Goal: Check status: Check status

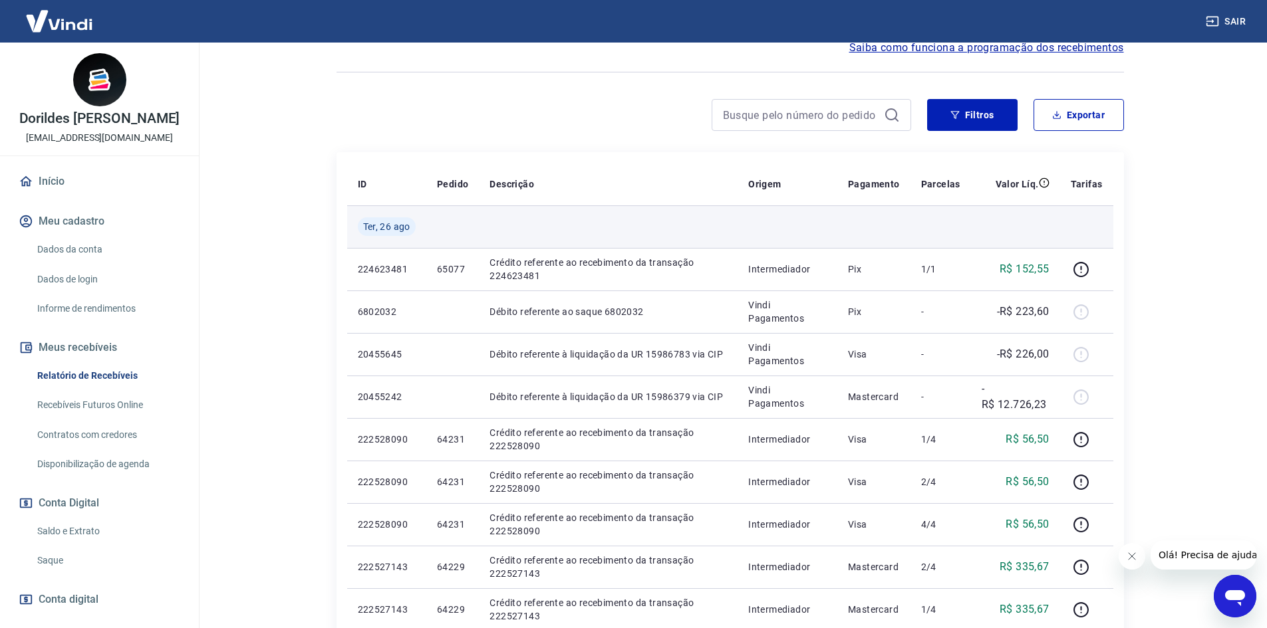
scroll to position [132, 0]
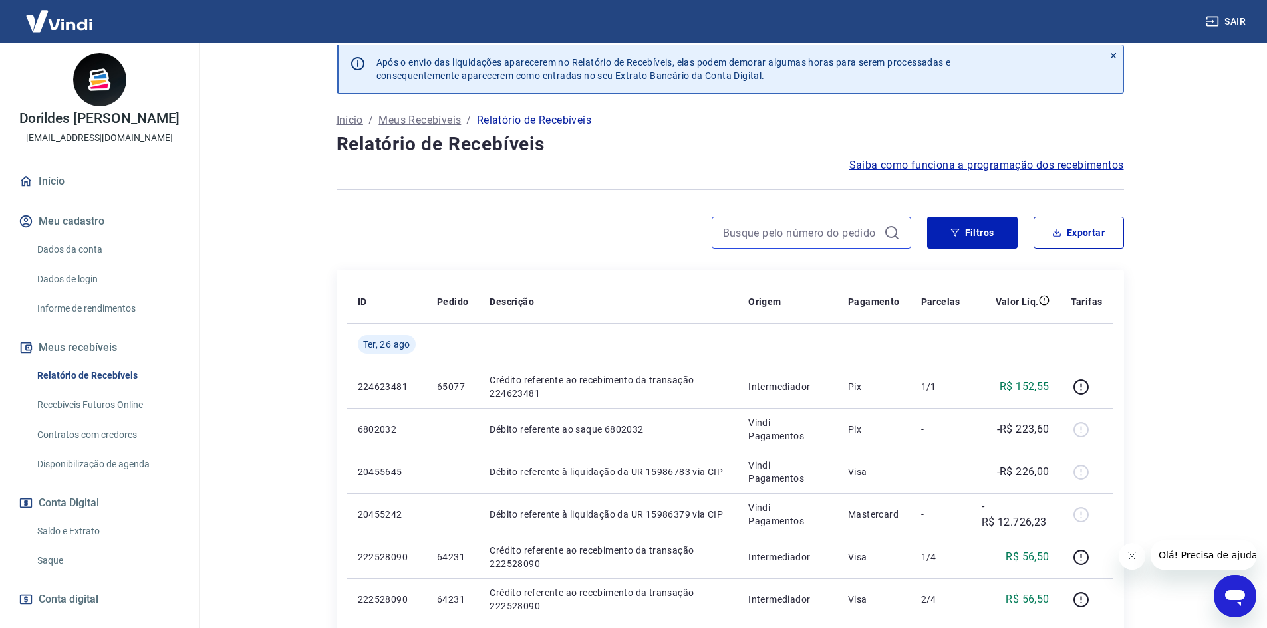
click at [779, 217] on div at bounding box center [810, 233] width 199 height 32
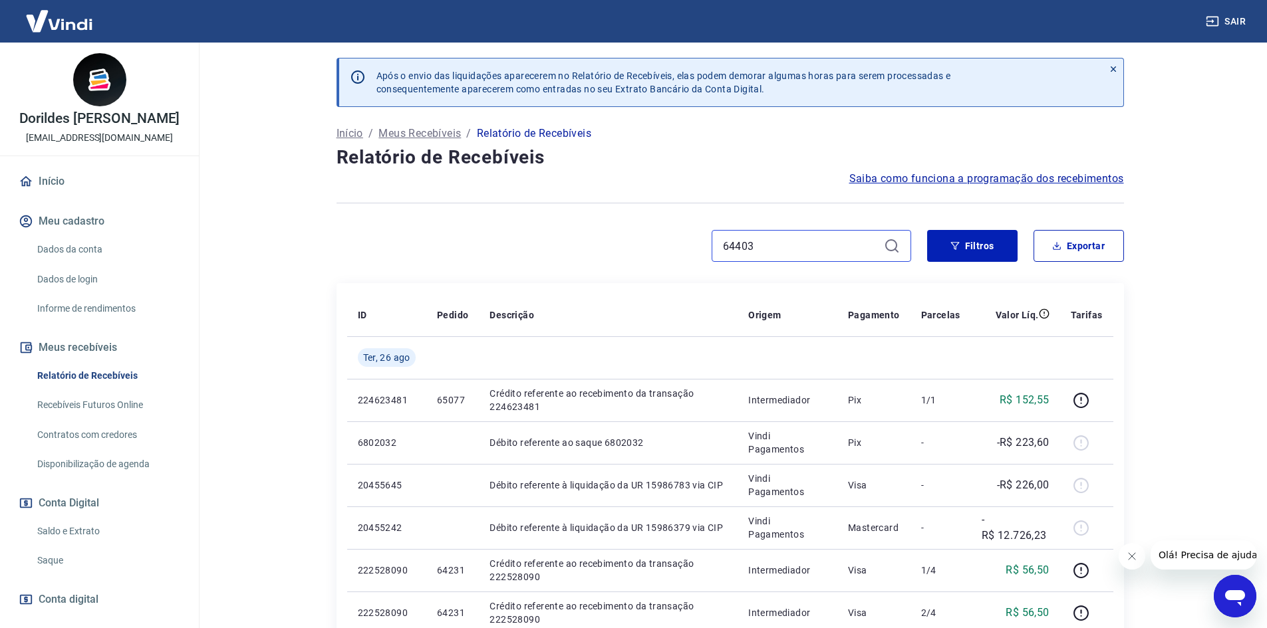
scroll to position [0, 0]
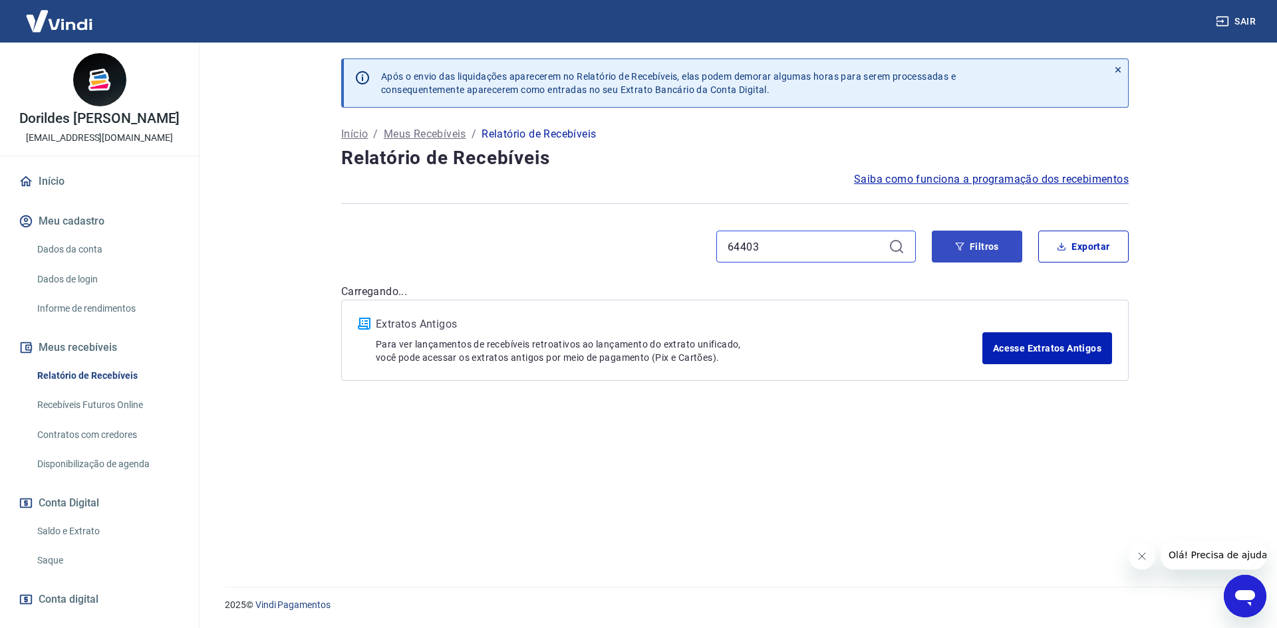
type input "64403"
click at [981, 251] on button "Filtros" at bounding box center [977, 247] width 90 height 32
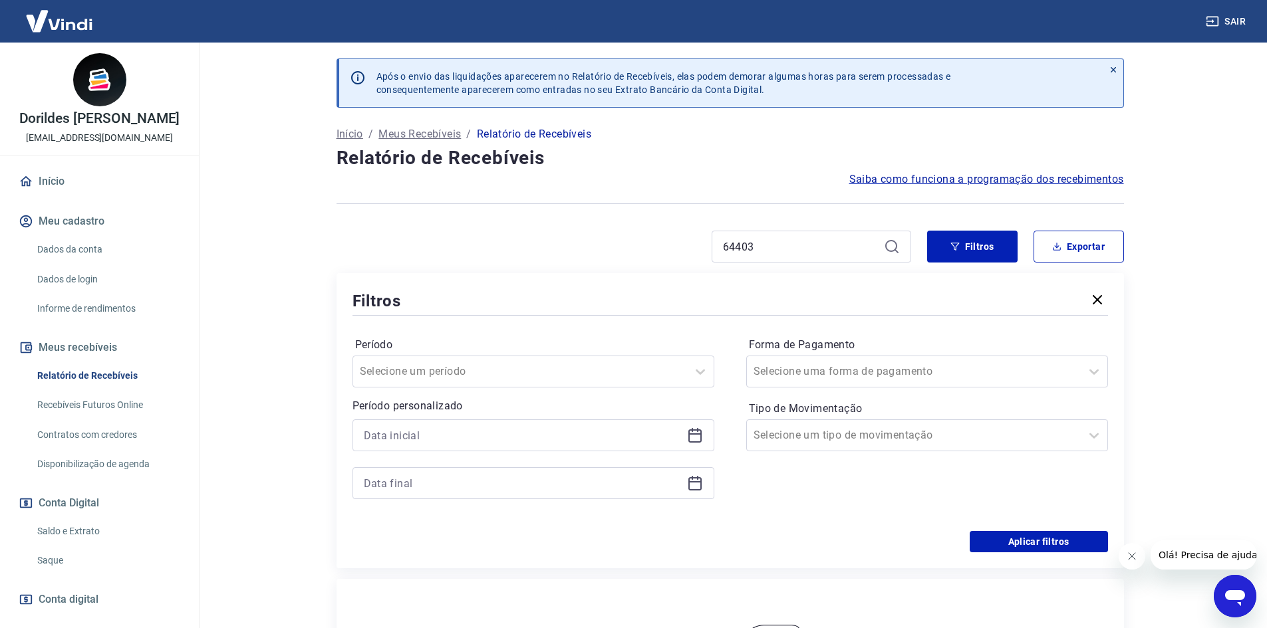
click at [900, 247] on div "64403" at bounding box center [810, 247] width 199 height 32
click at [894, 247] on icon at bounding box center [892, 247] width 16 height 16
click at [1099, 300] on icon "button" at bounding box center [1097, 300] width 16 height 16
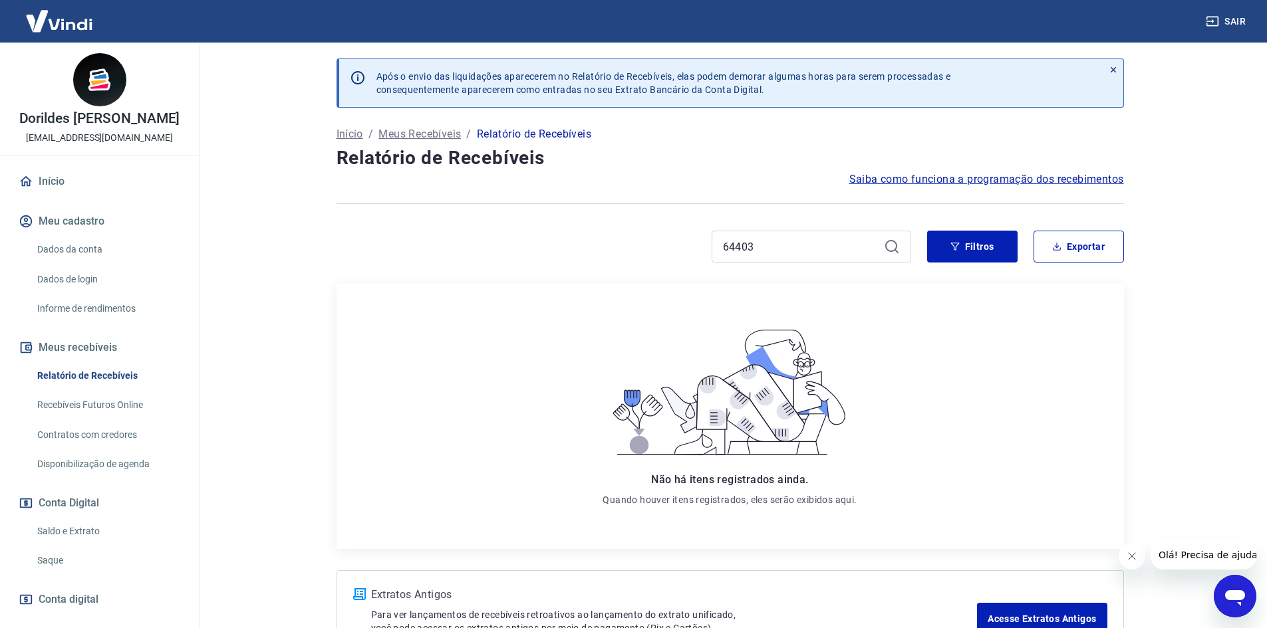
click at [902, 247] on div "64403" at bounding box center [810, 247] width 199 height 32
click at [896, 246] on icon at bounding box center [891, 246] width 12 height 12
click at [668, 227] on div "Após o envio das liquidações aparecerem no Relatório de Recebíveis, elas podem …" at bounding box center [730, 355] width 819 height 625
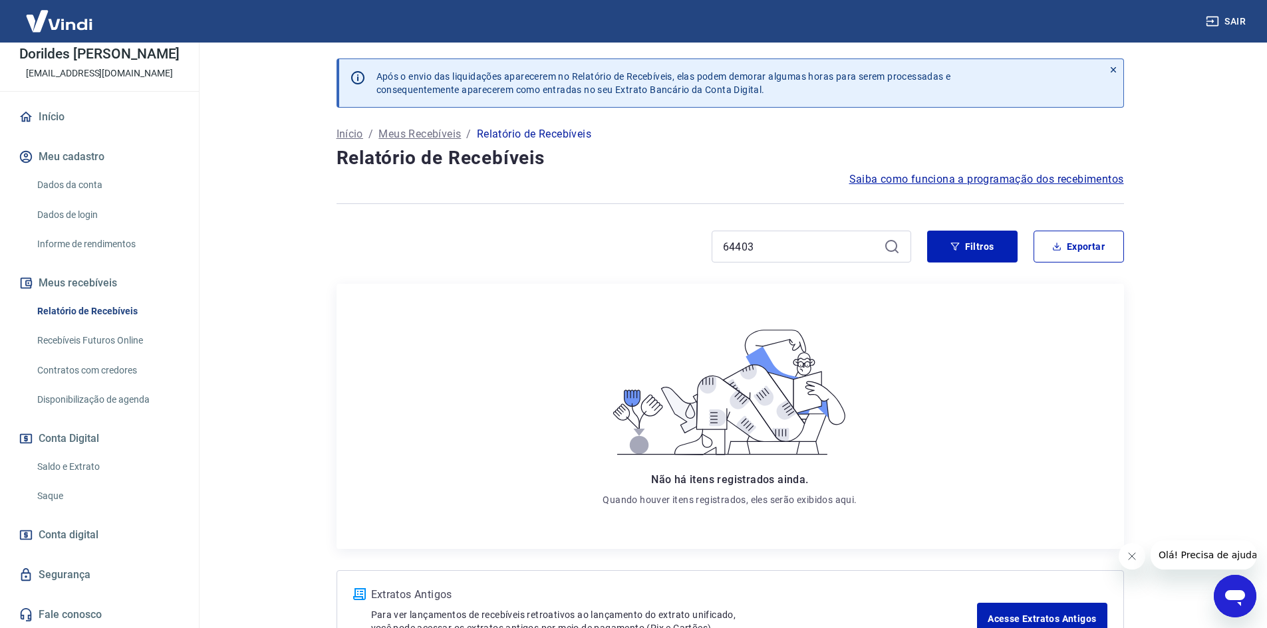
scroll to position [65, 0]
click at [123, 338] on link "Recebíveis Futuros Online" at bounding box center [107, 339] width 151 height 27
